Goal: Transaction & Acquisition: Subscribe to service/newsletter

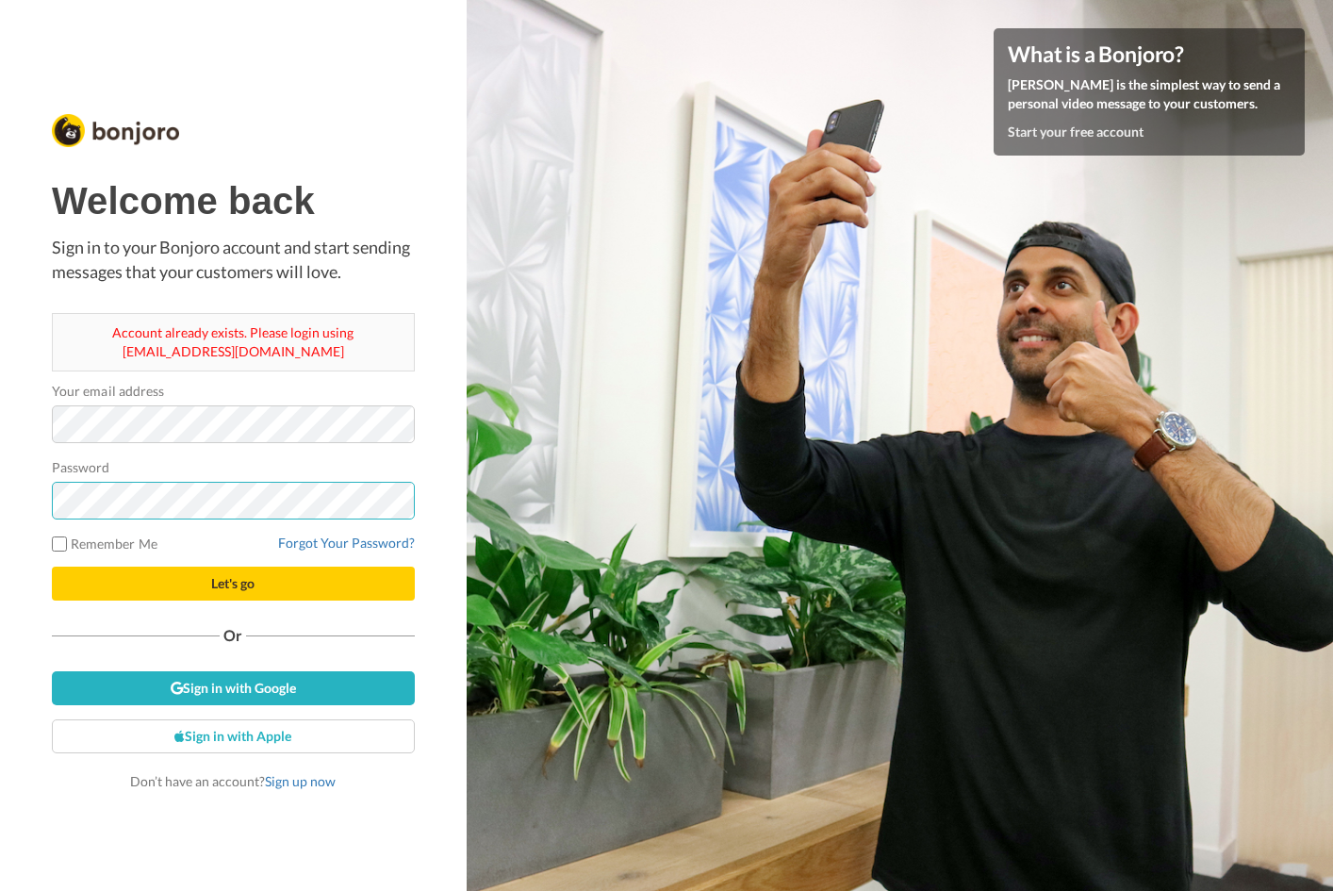
click at [52, 567] on button "Let's go" at bounding box center [233, 584] width 363 height 34
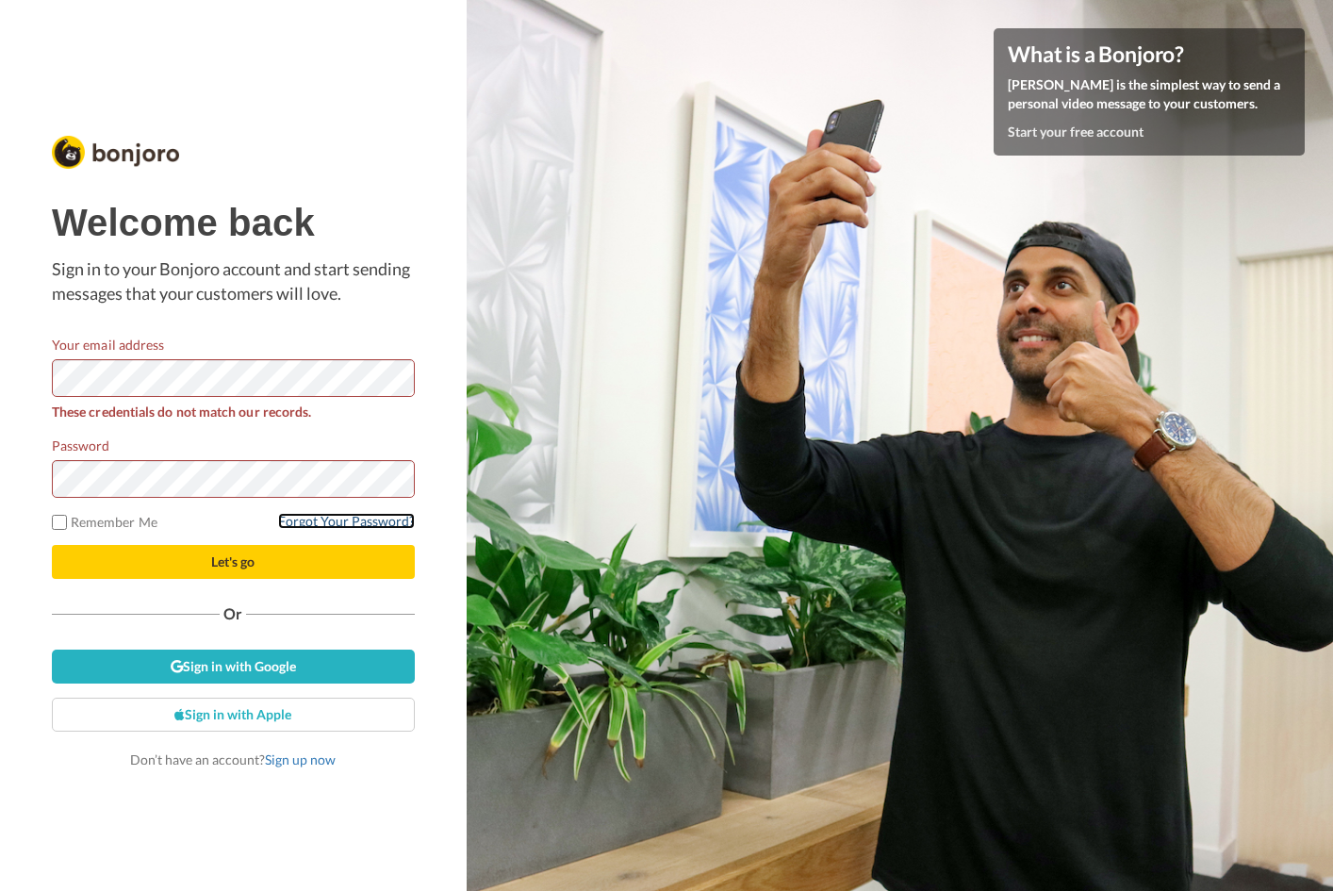
click at [369, 526] on link "Forgot Your Password?" at bounding box center [346, 521] width 137 height 16
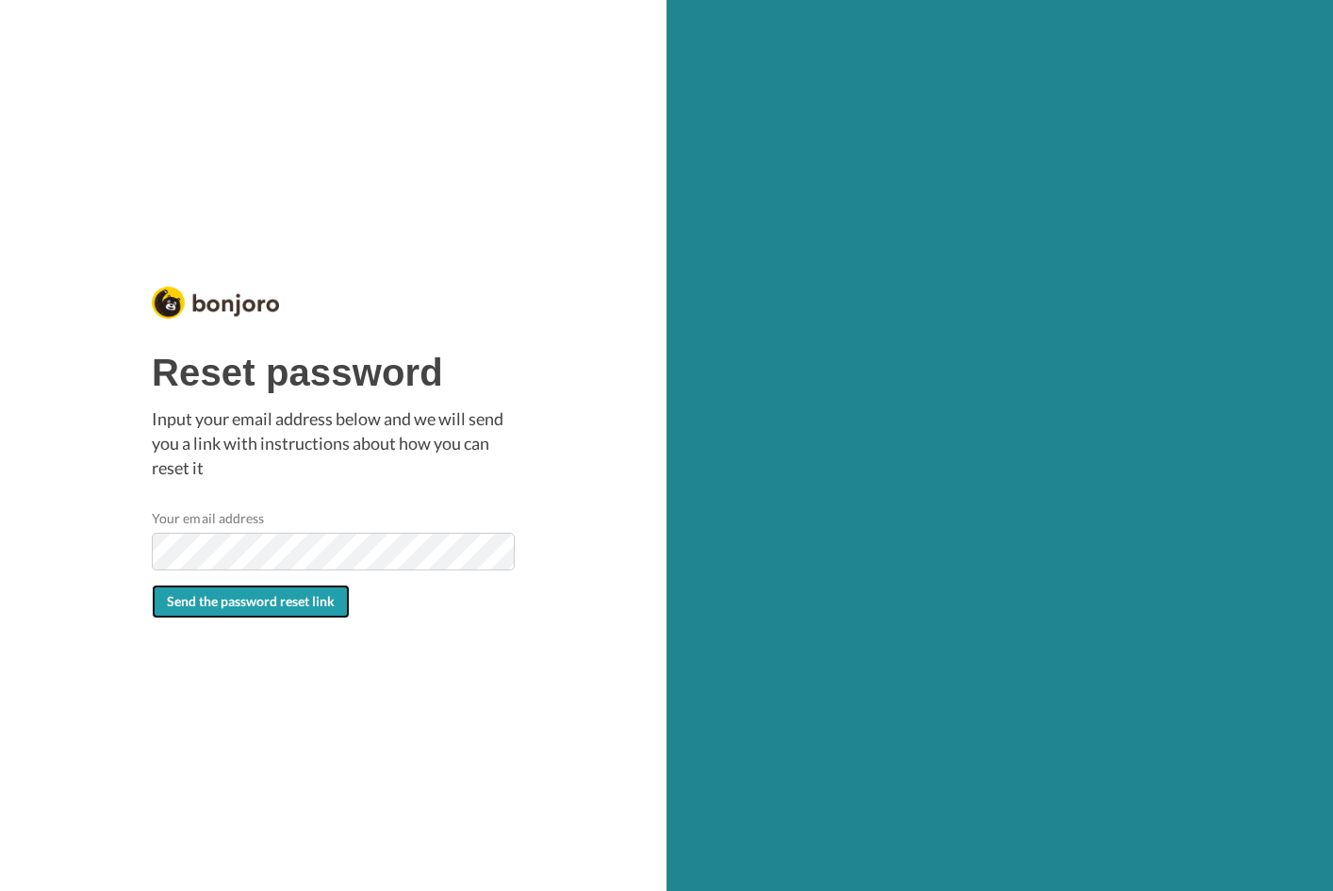
click at [233, 597] on span "Send the password reset link" at bounding box center [251, 601] width 168 height 16
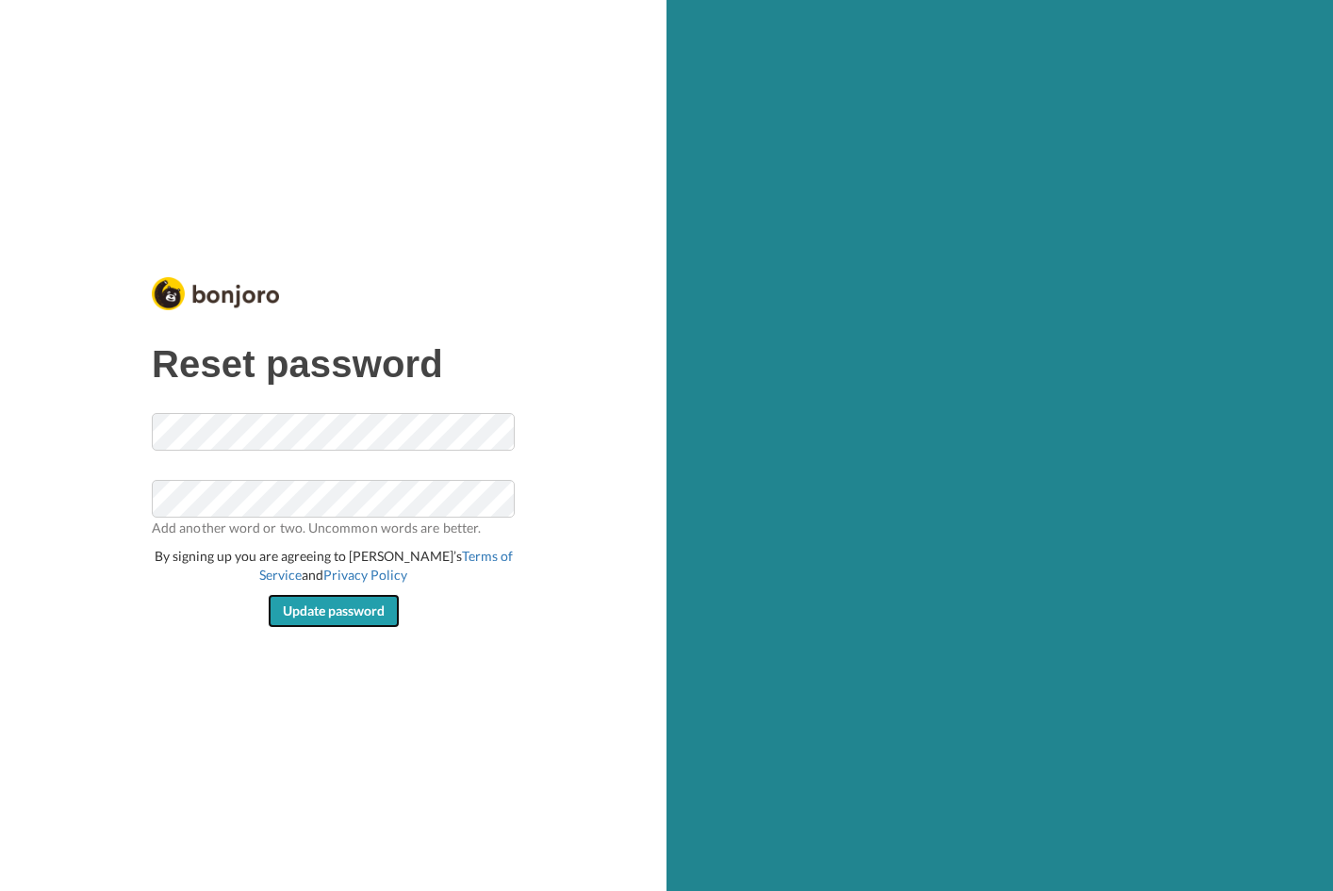
click at [372, 613] on span "Update password" at bounding box center [334, 611] width 102 height 16
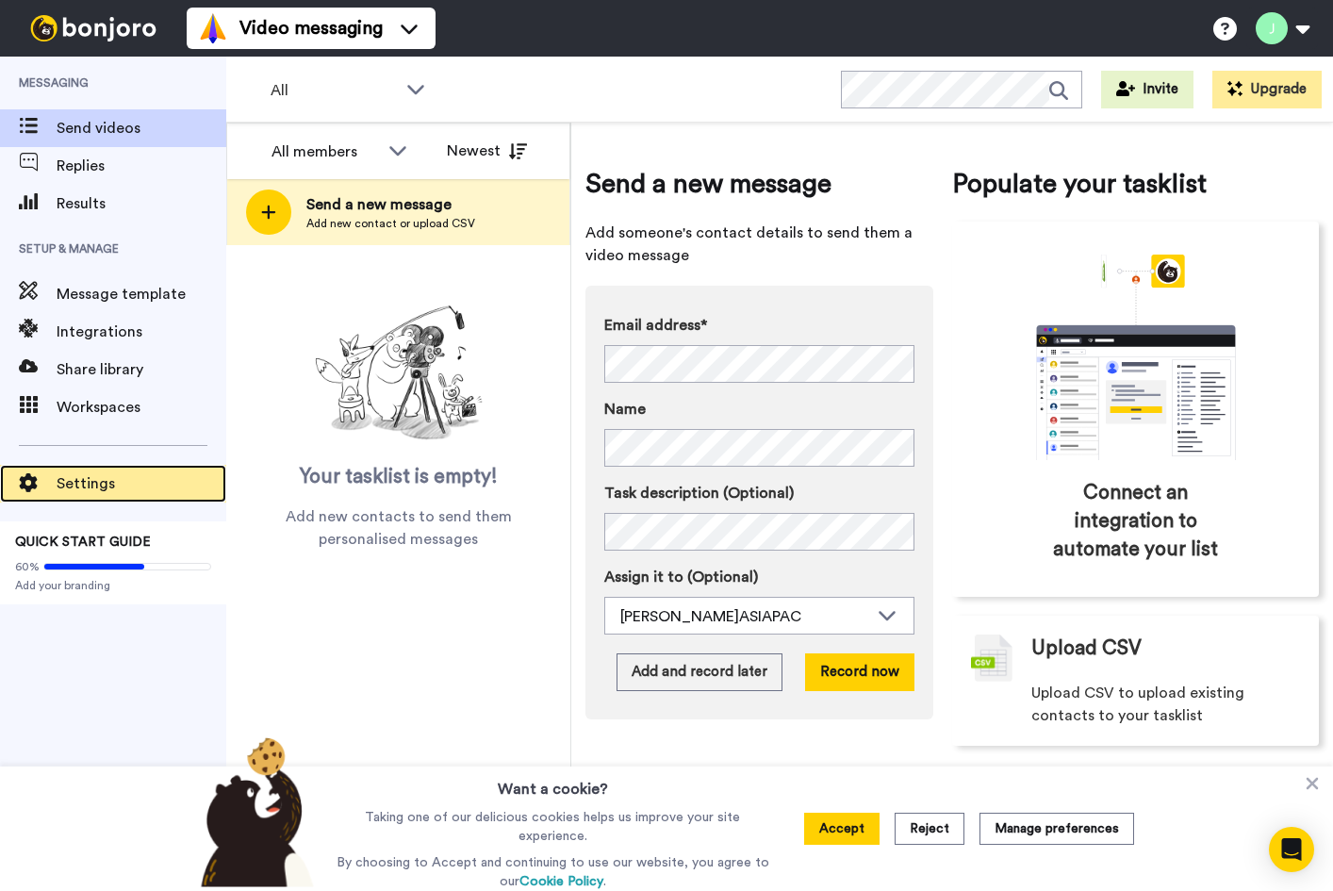
click at [103, 487] on span "Settings" at bounding box center [142, 483] width 170 height 23
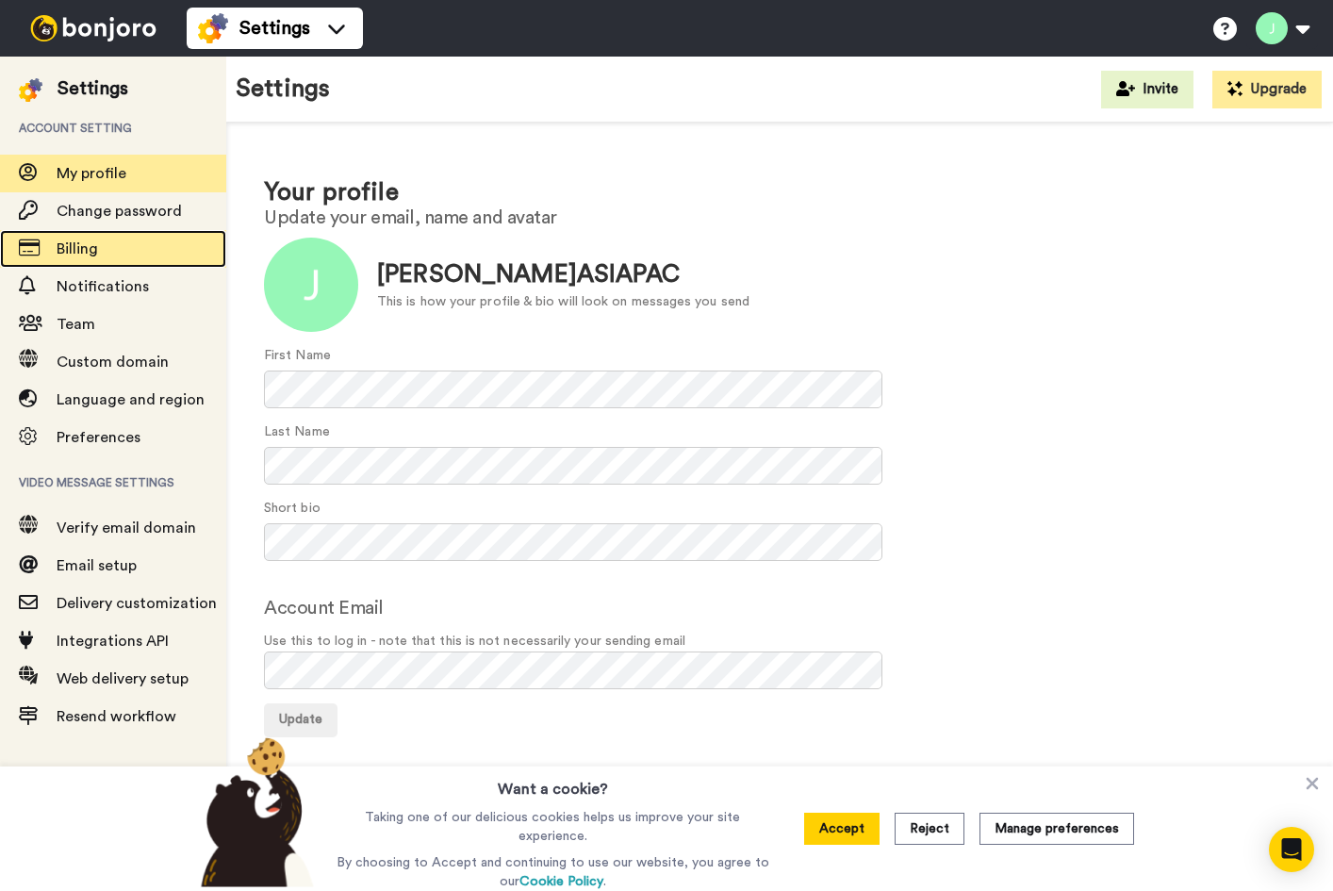
click at [129, 241] on span "Billing" at bounding box center [142, 249] width 170 height 23
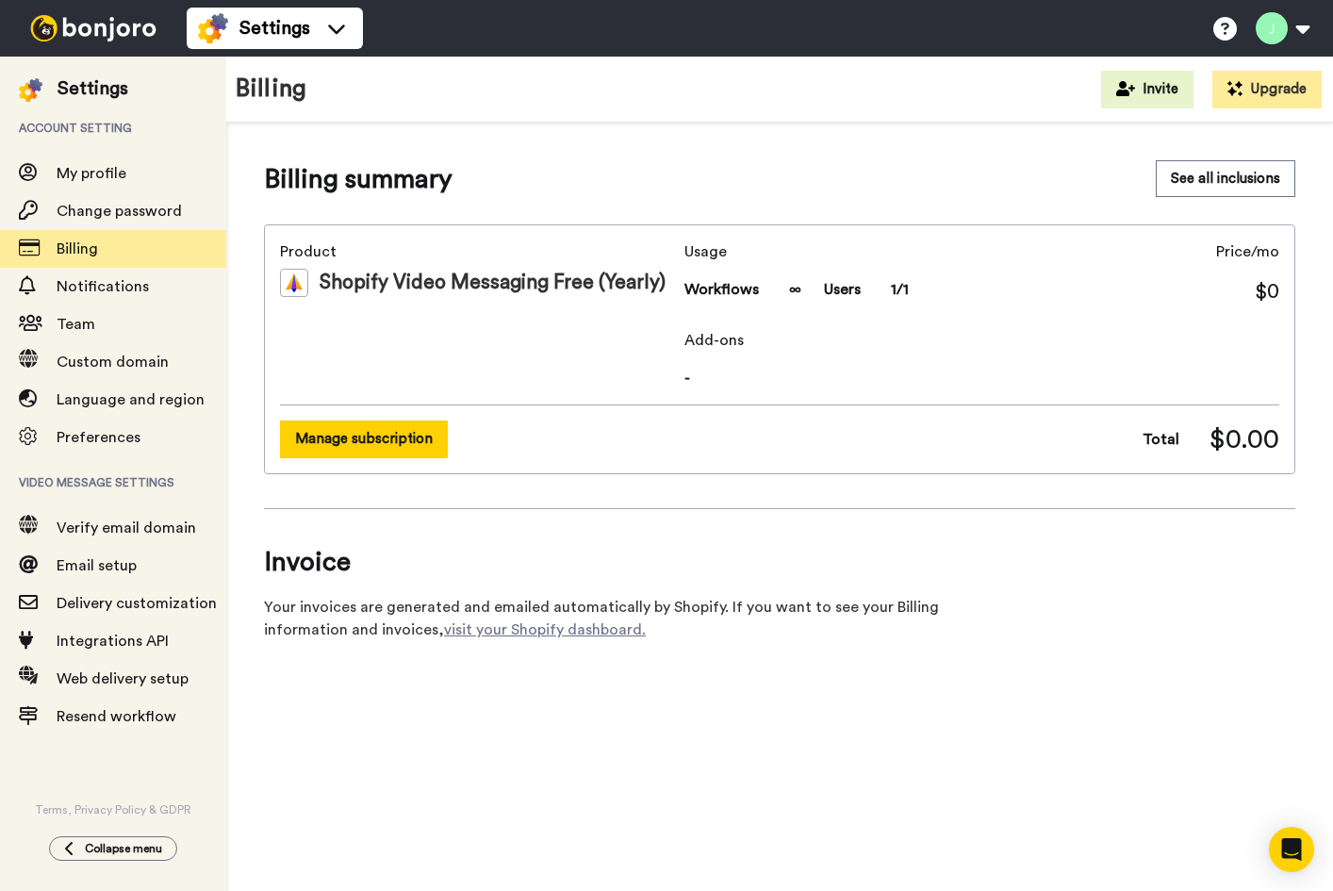
click at [414, 444] on button "Manage subscription" at bounding box center [364, 439] width 168 height 37
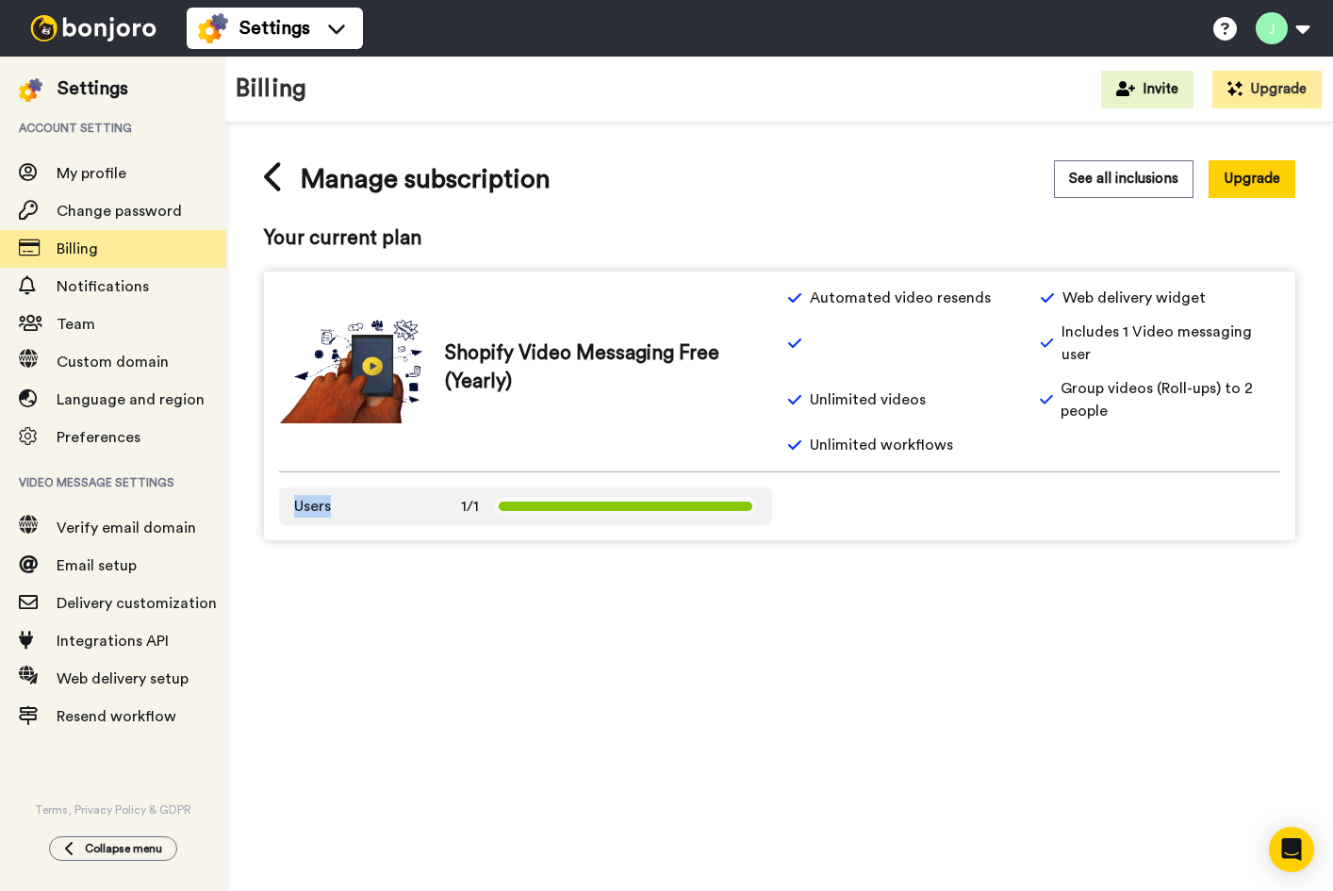
drag, startPoint x: 357, startPoint y: 478, endPoint x: 286, endPoint y: 500, distance: 74.9
click at [286, 500] on div "Users 1/1" at bounding box center [525, 507] width 493 height 38
click at [1141, 175] on button "See all inclusions" at bounding box center [1124, 178] width 140 height 37
click at [1277, 34] on button at bounding box center [1283, 28] width 72 height 41
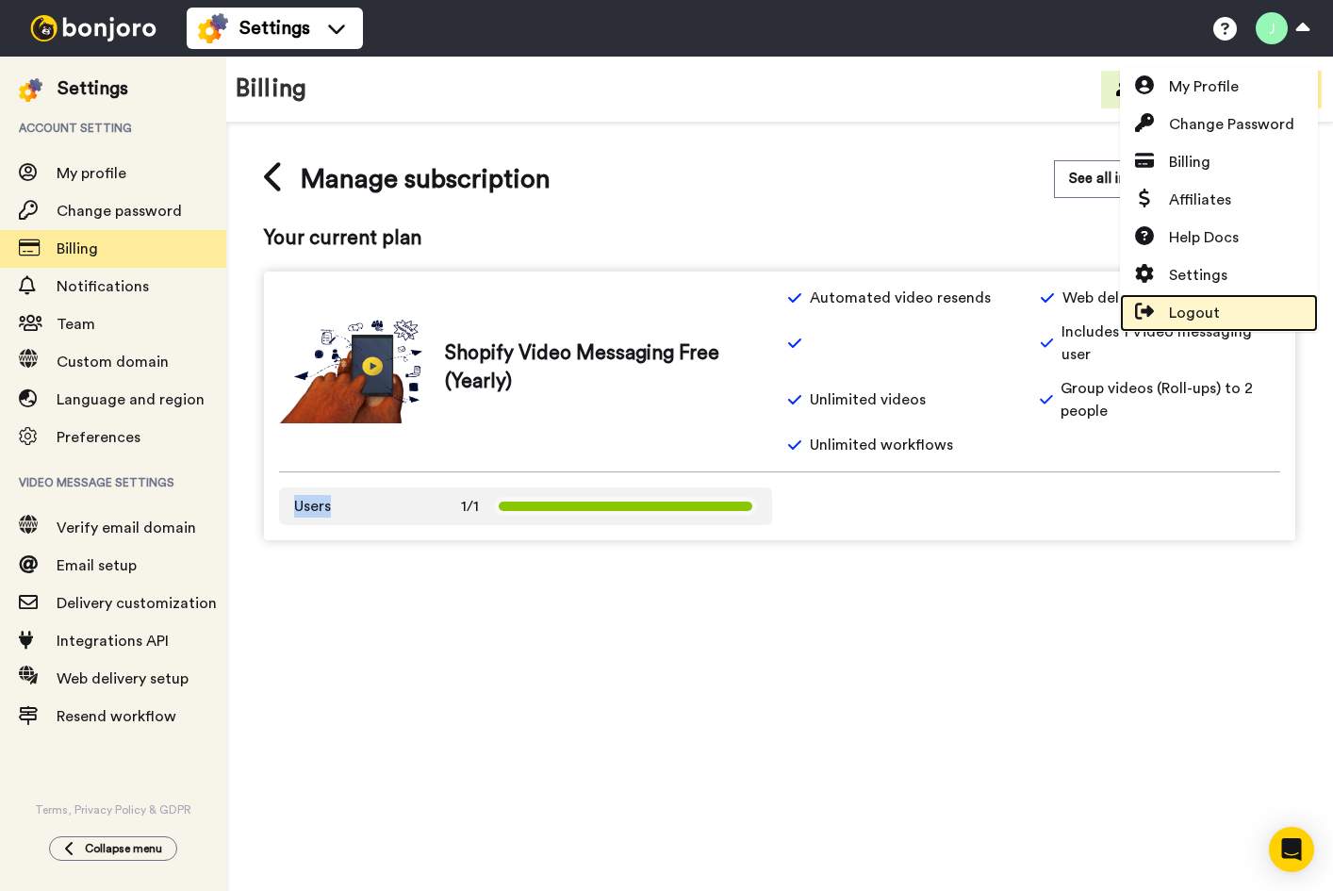
click at [1208, 318] on span "Logout" at bounding box center [1194, 313] width 51 height 23
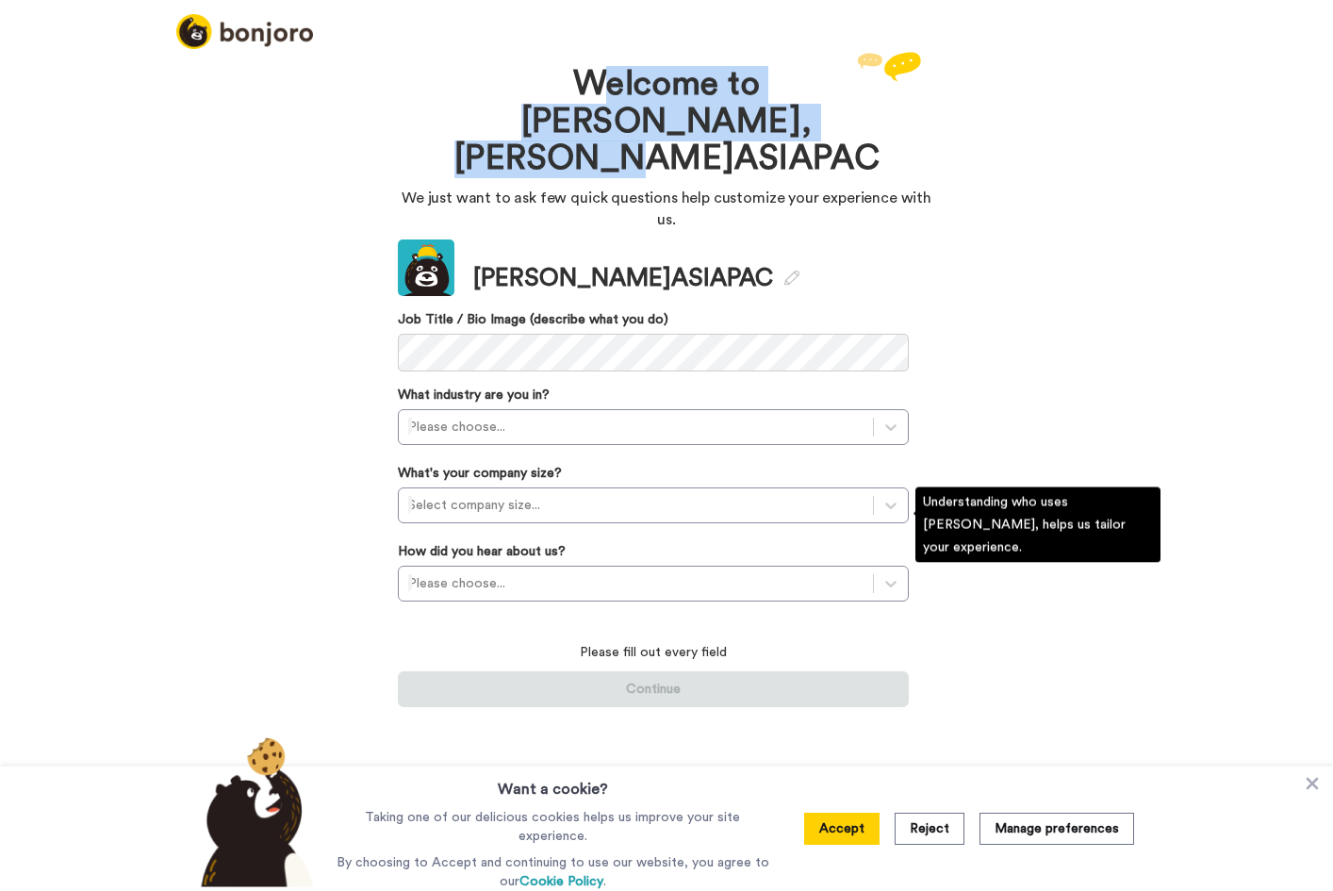
drag, startPoint x: 521, startPoint y: 66, endPoint x: 824, endPoint y: 137, distance: 311.8
click at [824, 137] on h1 "Welcome to Bonjoro, J.ASIAPAC" at bounding box center [667, 122] width 424 height 112
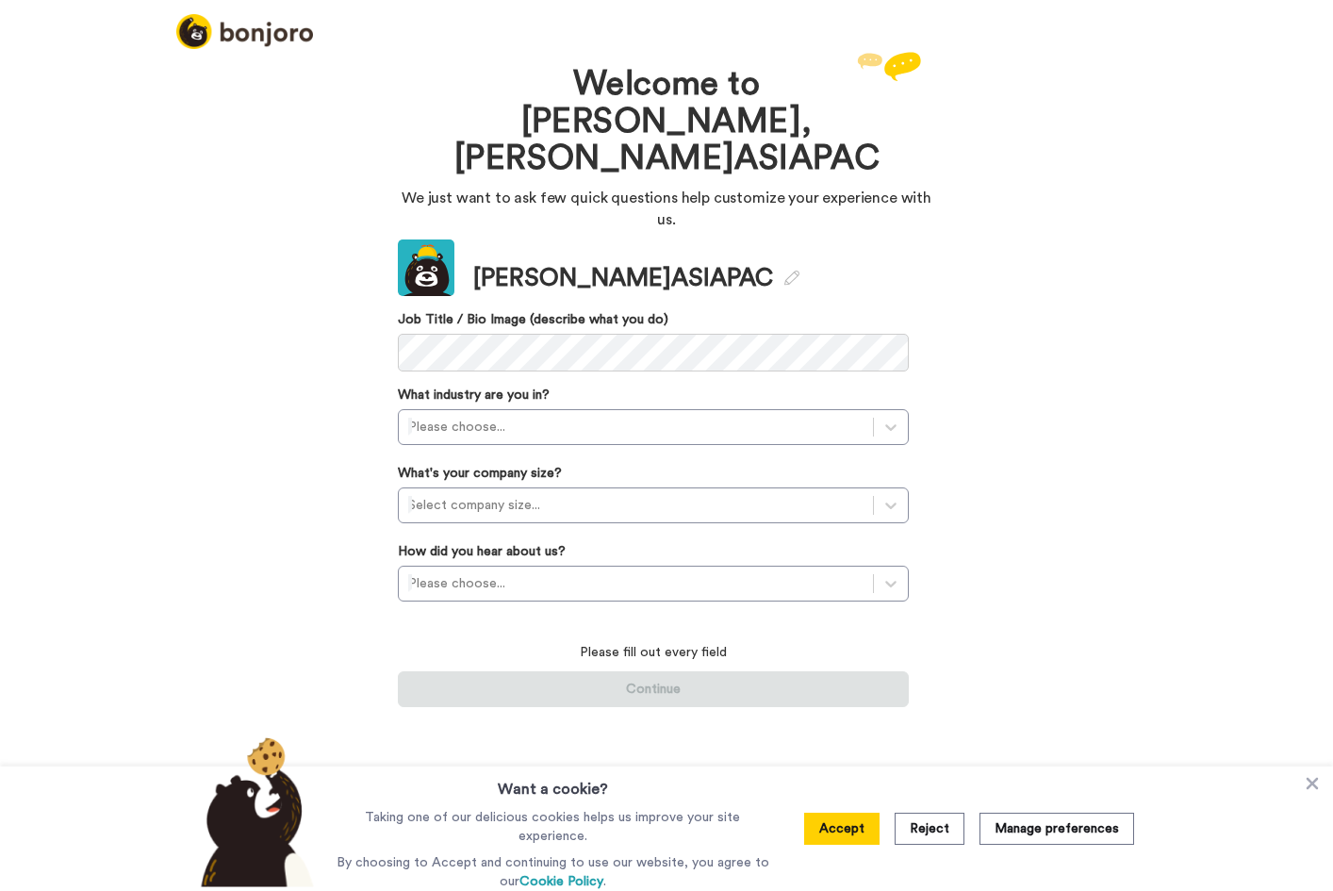
click at [808, 827] on div "Accept Reject Manage preferences" at bounding box center [969, 829] width 360 height 124
click at [827, 826] on button "Accept" at bounding box center [841, 829] width 75 height 32
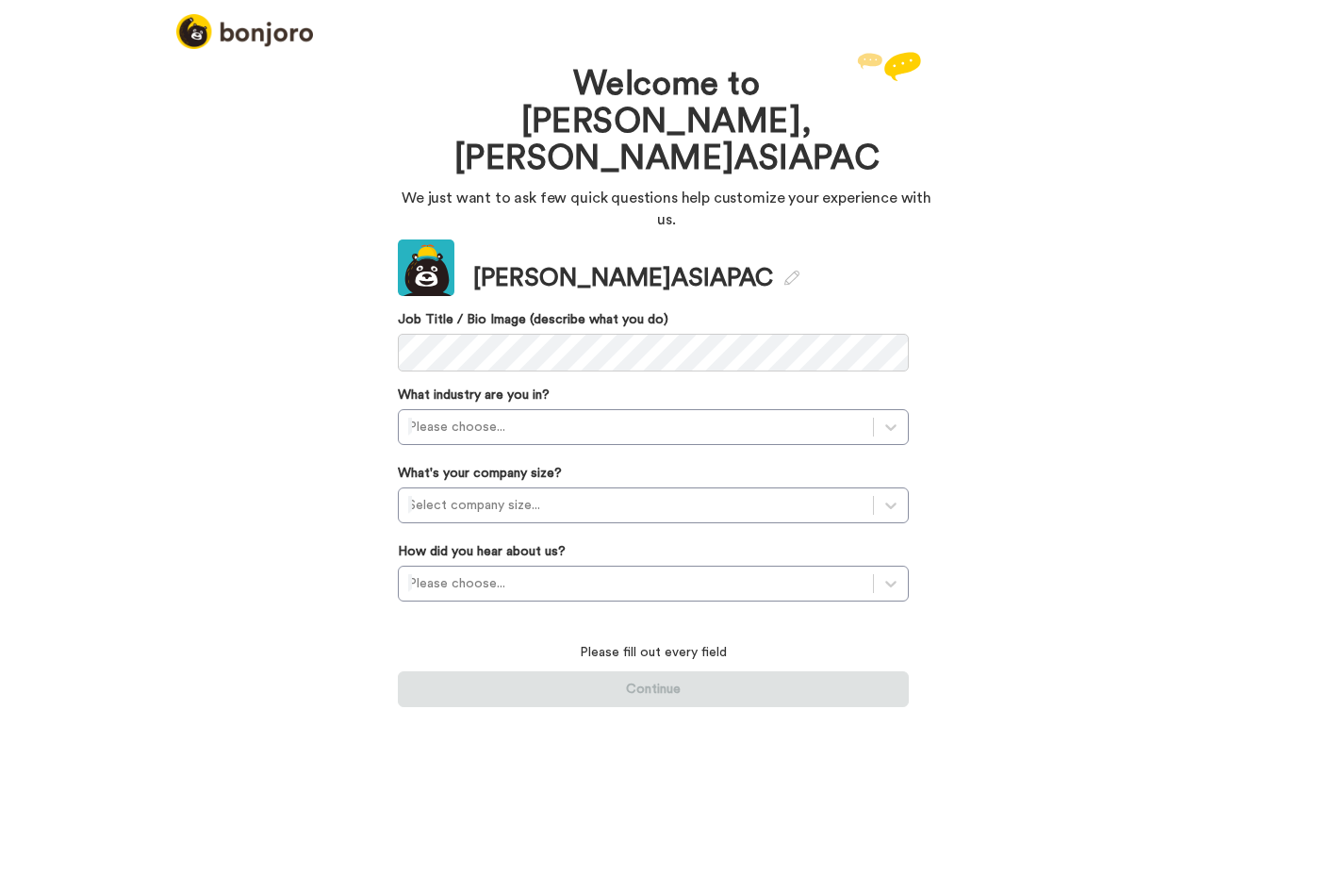
click at [1094, 607] on div "Welcome to Bonjoro, J.ASIAPAC We just want to ask few quick questions help cust…" at bounding box center [666, 469] width 1333 height 844
click at [256, 25] on img at bounding box center [244, 31] width 137 height 35
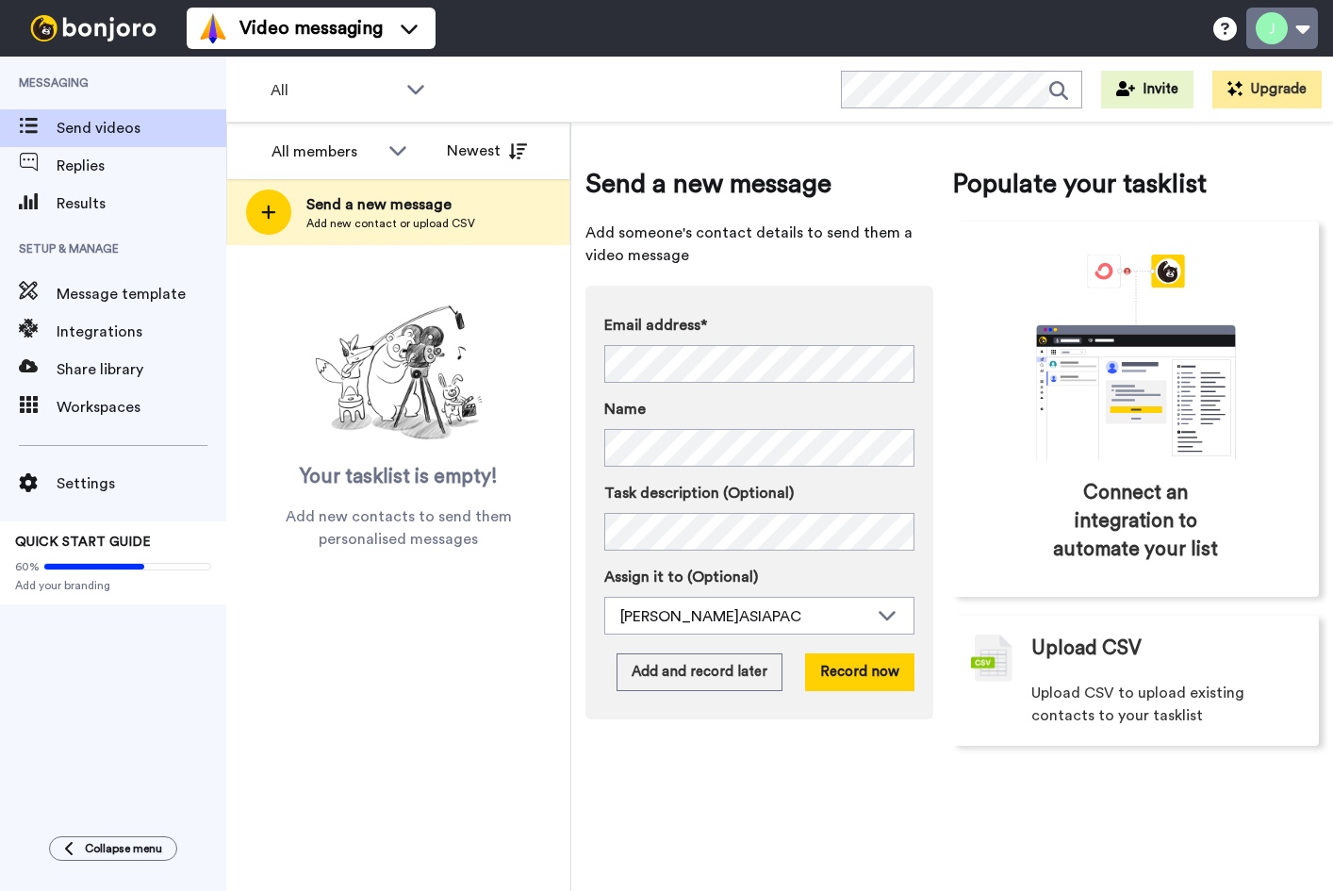
click at [1285, 19] on button at bounding box center [1283, 28] width 72 height 41
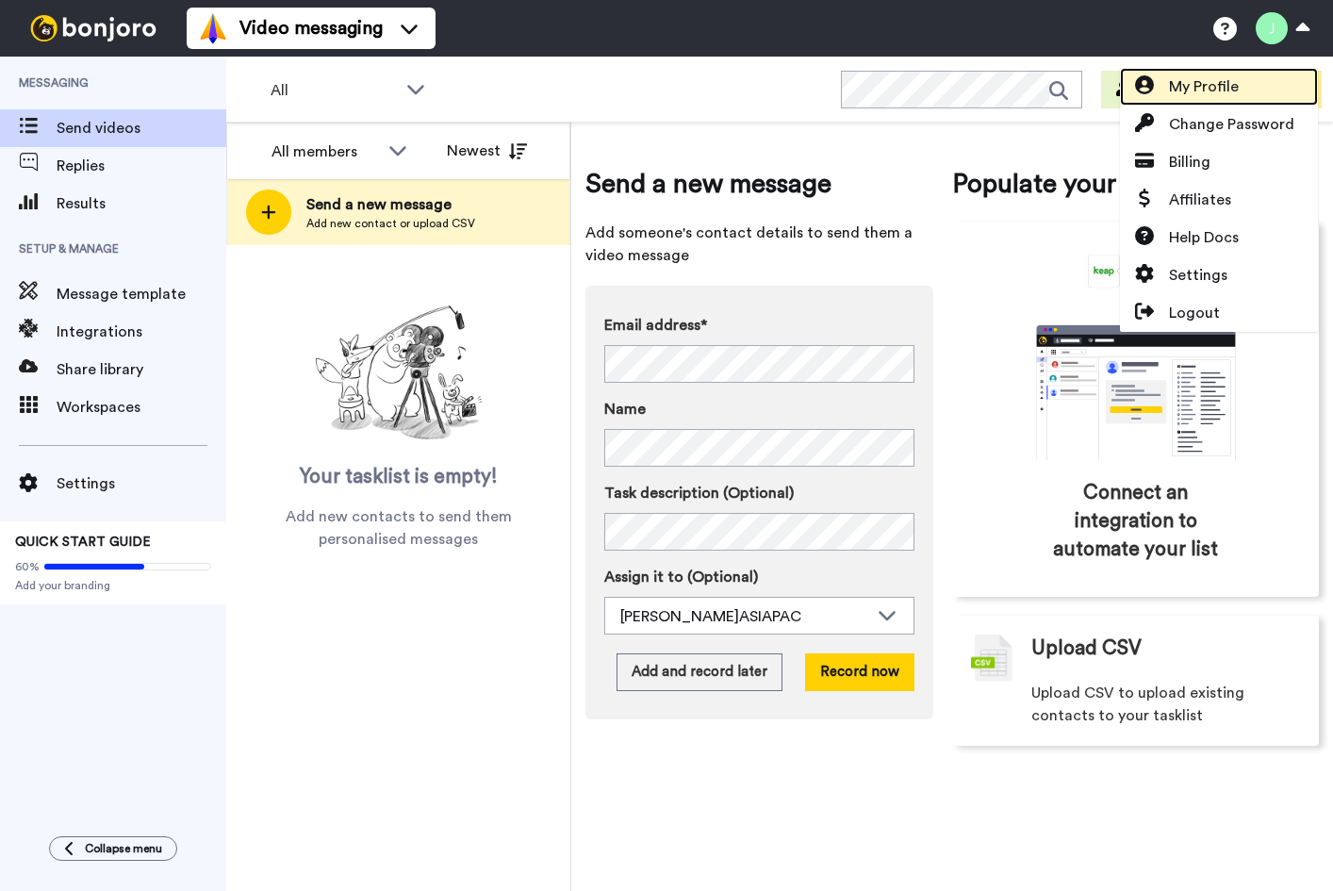
click at [1175, 83] on span "My Profile" at bounding box center [1204, 86] width 70 height 23
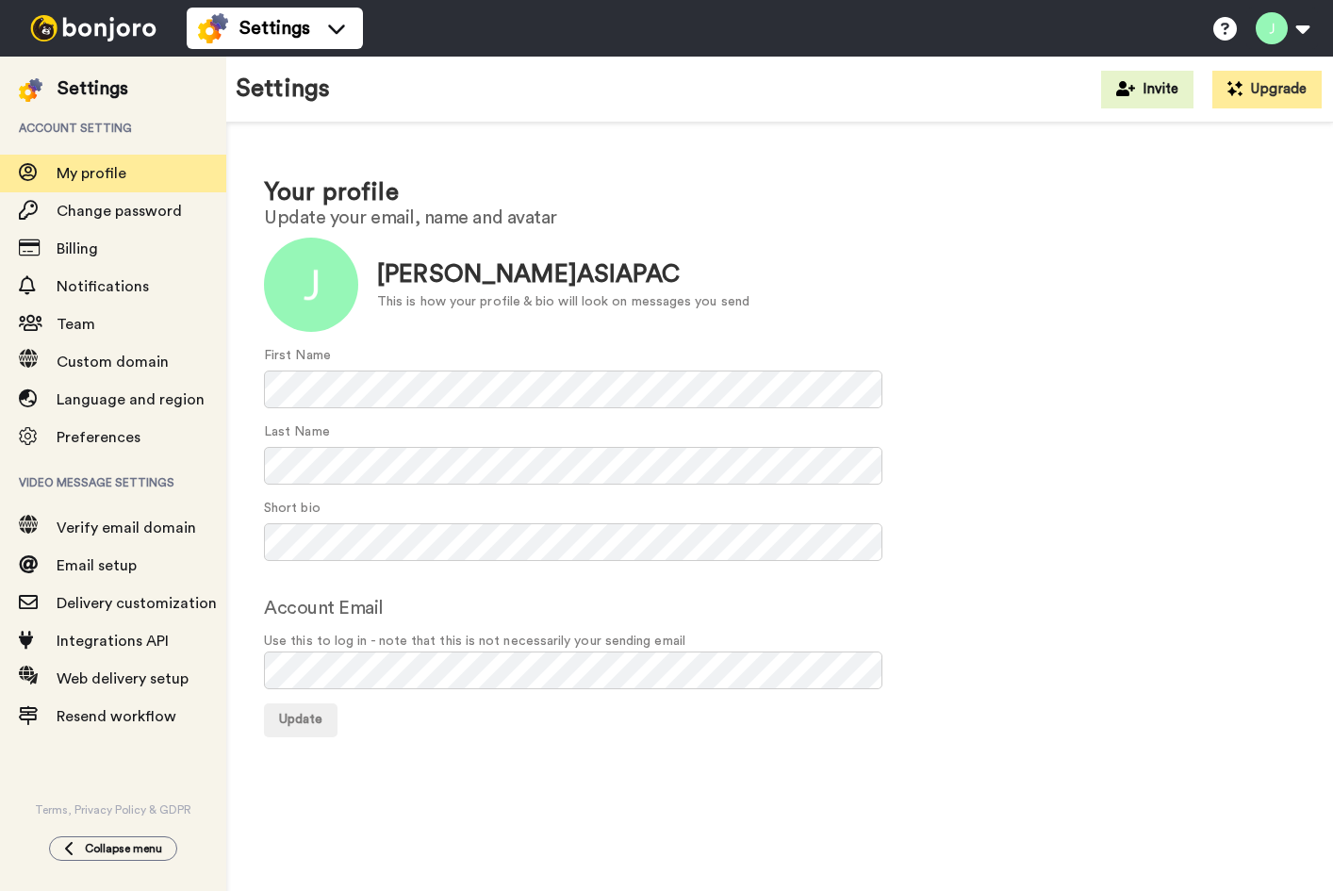
click at [113, 37] on img at bounding box center [93, 28] width 141 height 26
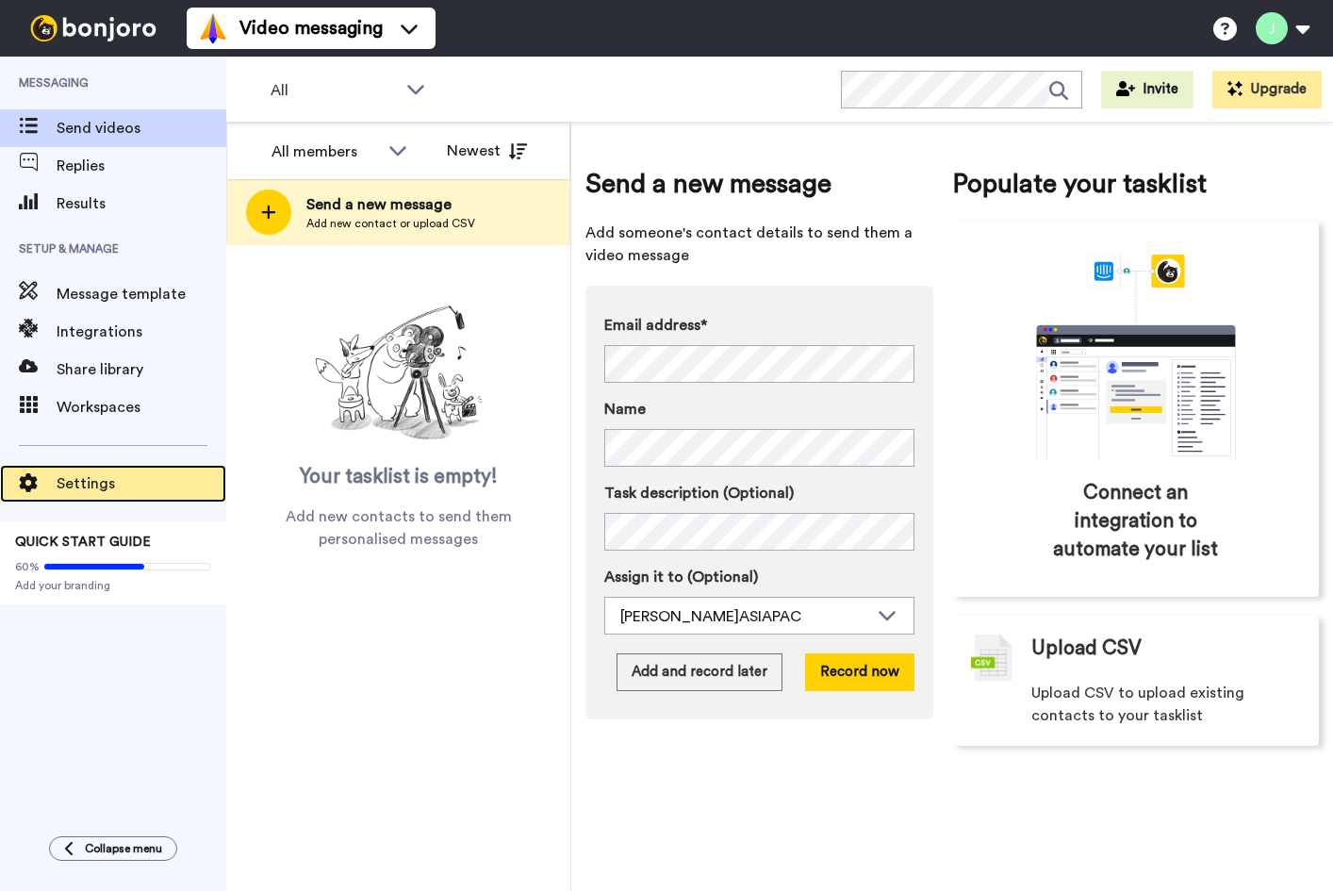
click at [75, 480] on span "Settings" at bounding box center [142, 483] width 170 height 23
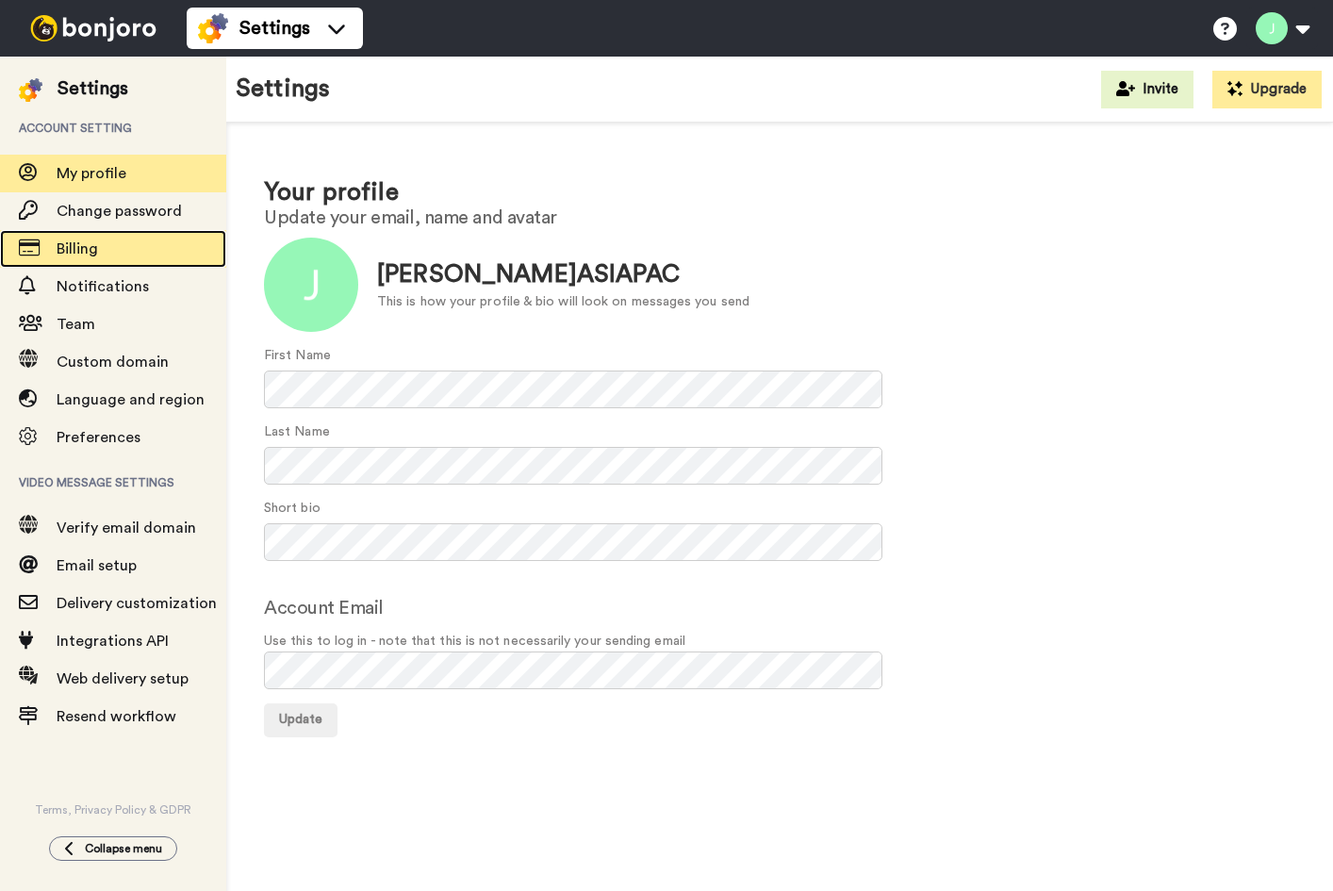
click at [96, 236] on div "Billing" at bounding box center [113, 249] width 226 height 38
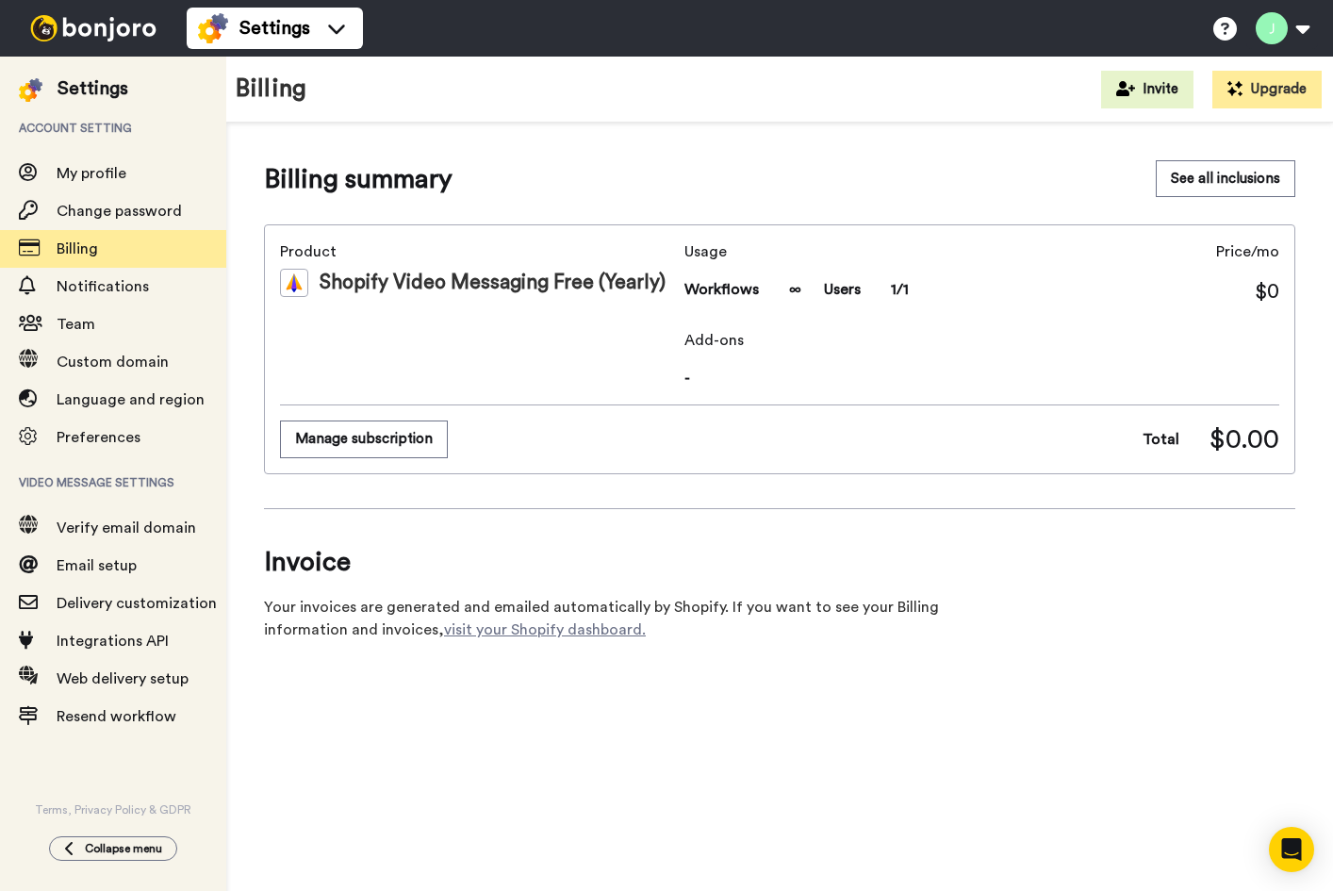
click at [561, 273] on div "Shopify Video Messaging Free (Yearly)" at bounding box center [478, 283] width 397 height 28
click at [405, 441] on button "Manage subscription" at bounding box center [364, 439] width 168 height 37
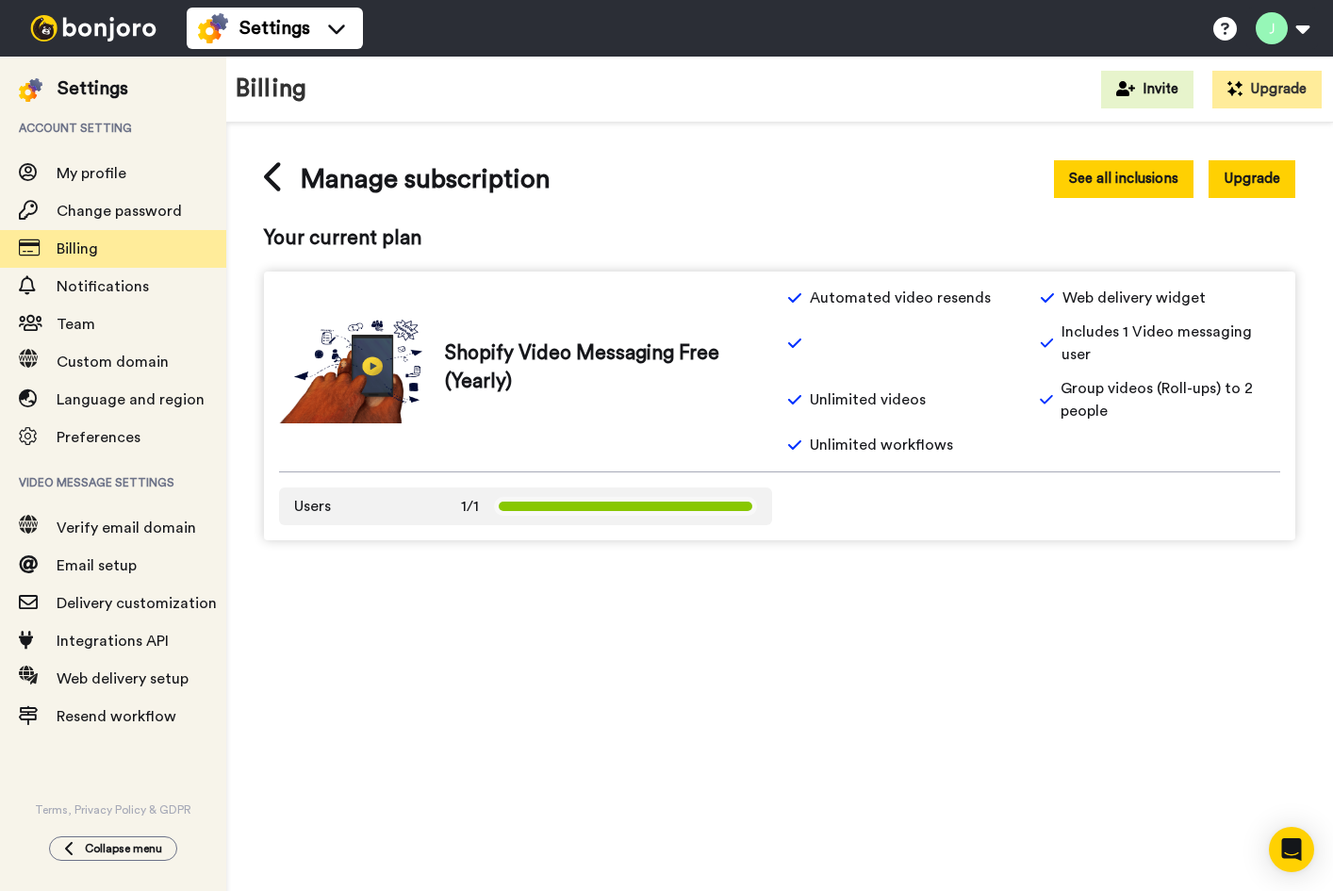
click at [1133, 183] on button "See all inclusions" at bounding box center [1124, 178] width 140 height 37
click at [1245, 182] on button "Upgrade" at bounding box center [1252, 178] width 87 height 37
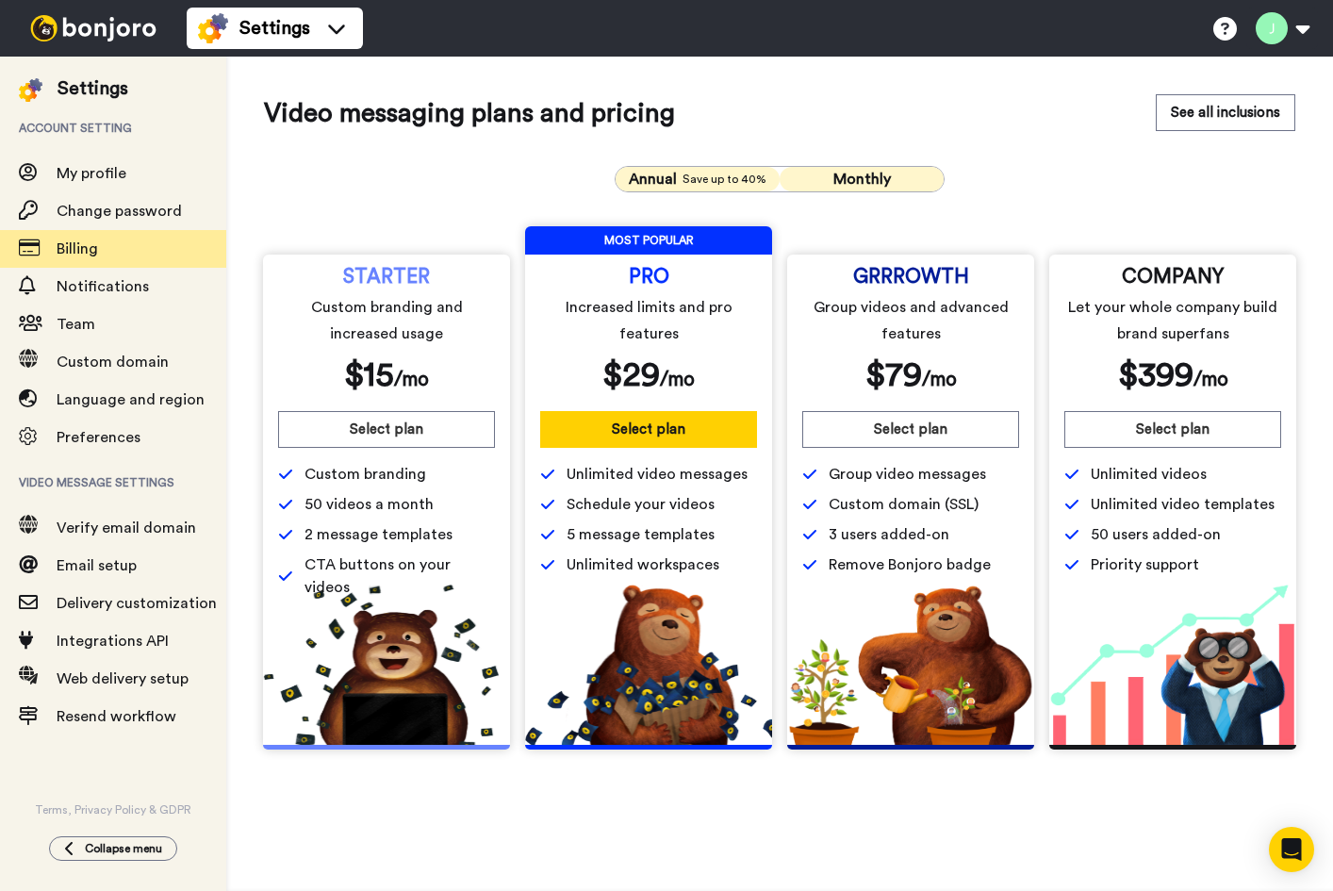
click at [827, 183] on button "Monthly" at bounding box center [862, 179] width 164 height 25
click at [713, 189] on div "Annual Save up to 40%" at bounding box center [697, 179] width 143 height 23
click at [884, 192] on div "Annual Save up to 40% Monthly STARTER Custom branding and increased usage $ 15 …" at bounding box center [780, 458] width 1032 height 614
click at [892, 184] on button "Monthly" at bounding box center [862, 179] width 164 height 25
click at [1166, 273] on span "COMPANY" at bounding box center [1173, 277] width 102 height 15
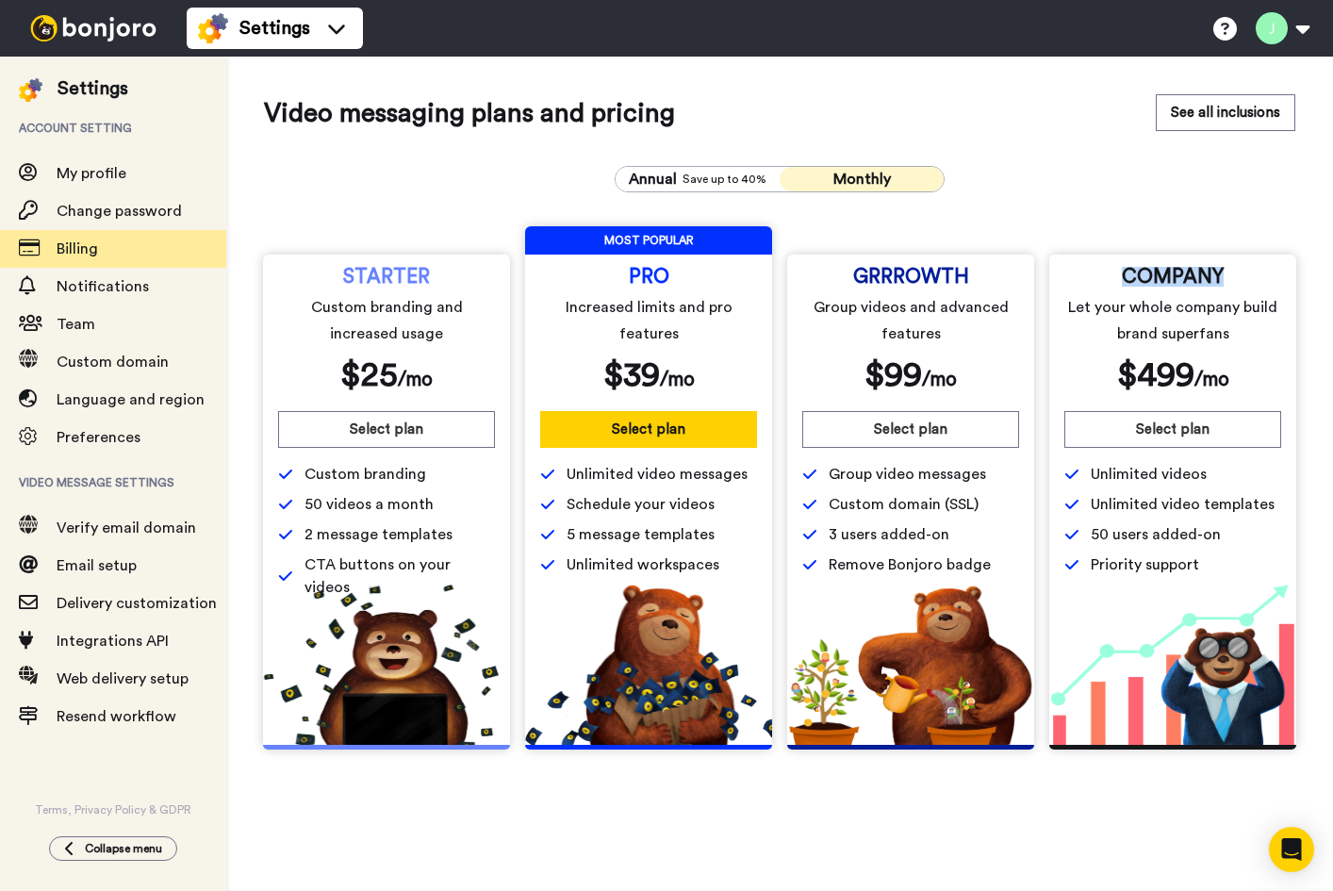
click at [1166, 273] on span "COMPANY" at bounding box center [1173, 277] width 102 height 15
click at [528, 65] on div "Video messaging plans and pricing See all inclusions Annual Save up to 40% Mont…" at bounding box center [779, 430] width 1107 height 746
click at [59, 257] on span "Billing" at bounding box center [142, 249] width 170 height 23
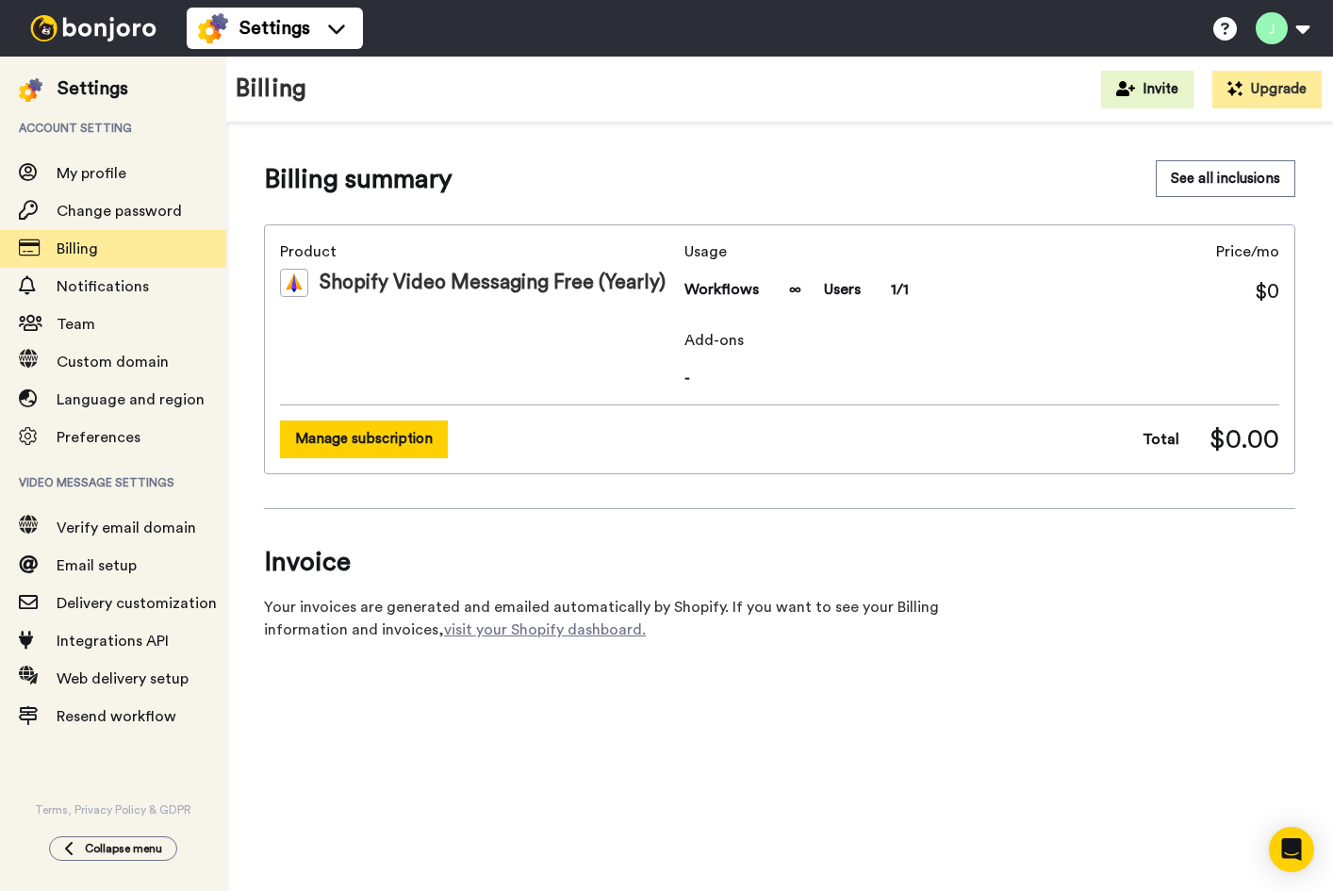
click at [387, 422] on button "Manage subscription" at bounding box center [364, 439] width 168 height 37
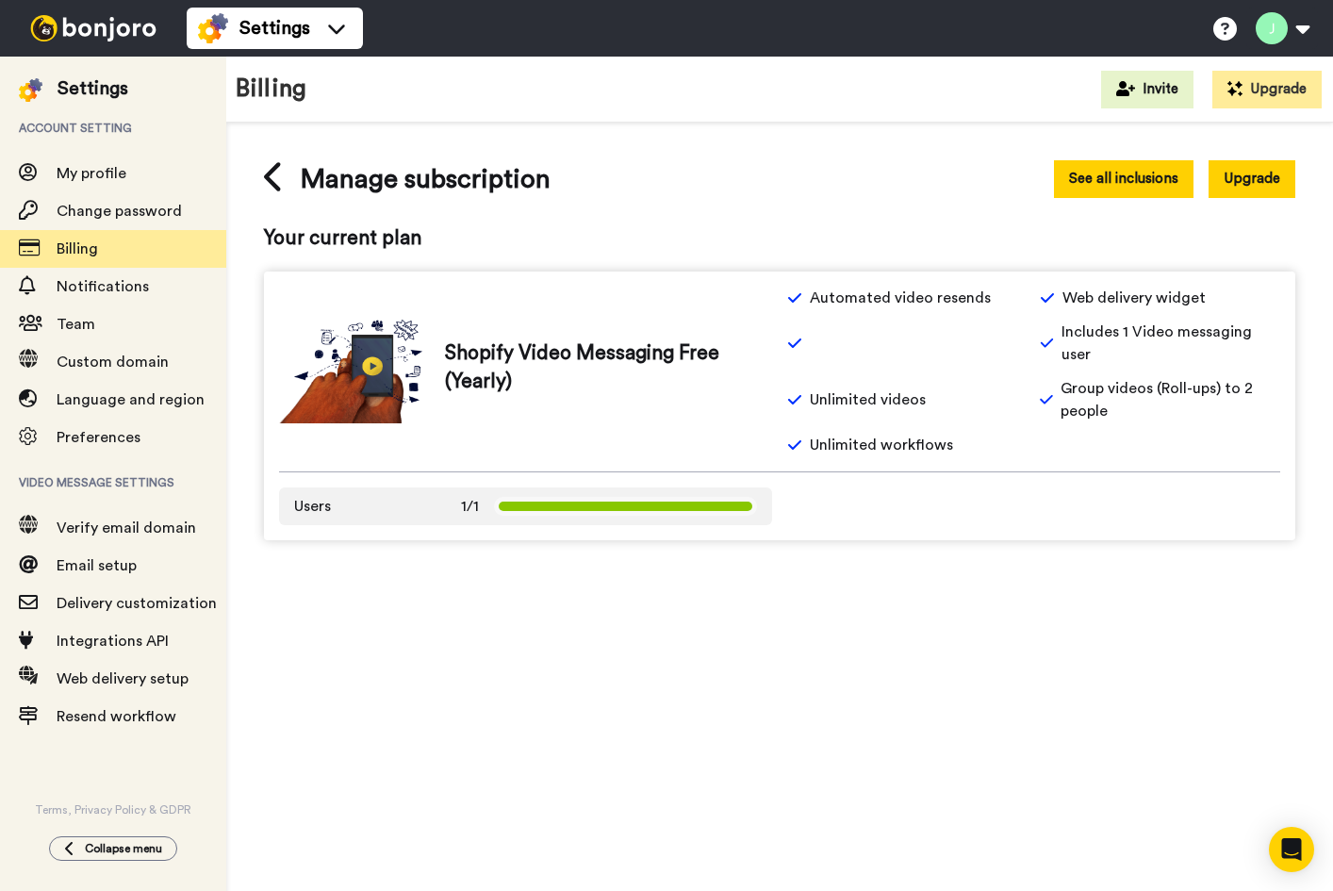
click at [1117, 180] on button "See all inclusions" at bounding box center [1124, 178] width 140 height 37
click at [1252, 173] on button "Upgrade" at bounding box center [1252, 178] width 87 height 37
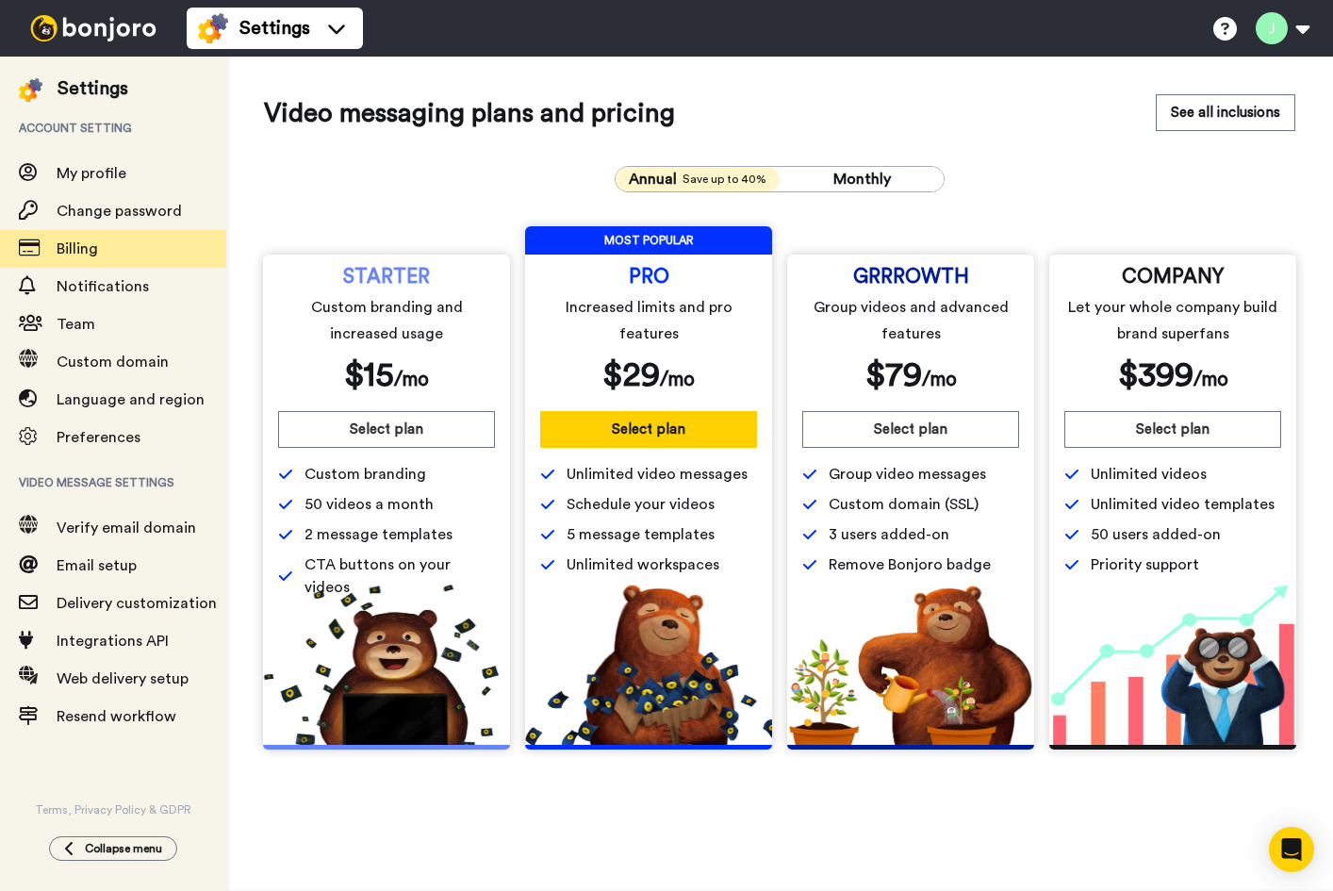
click at [1171, 282] on span "COMPANY" at bounding box center [1173, 277] width 102 height 15
